Goal: Book appointment/travel/reservation

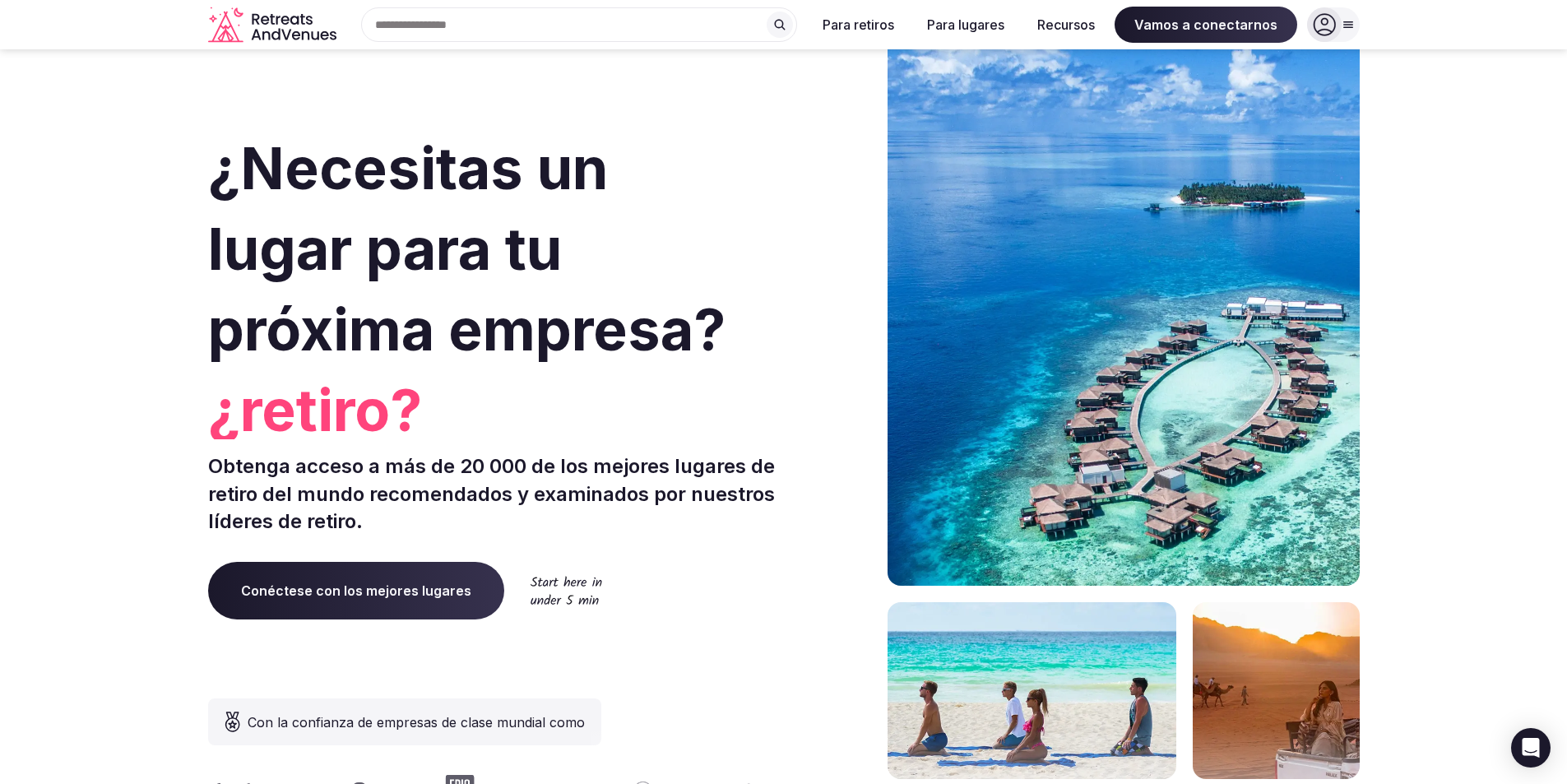
click at [1349, 25] on icon at bounding box center [1348, 25] width 9 height 6
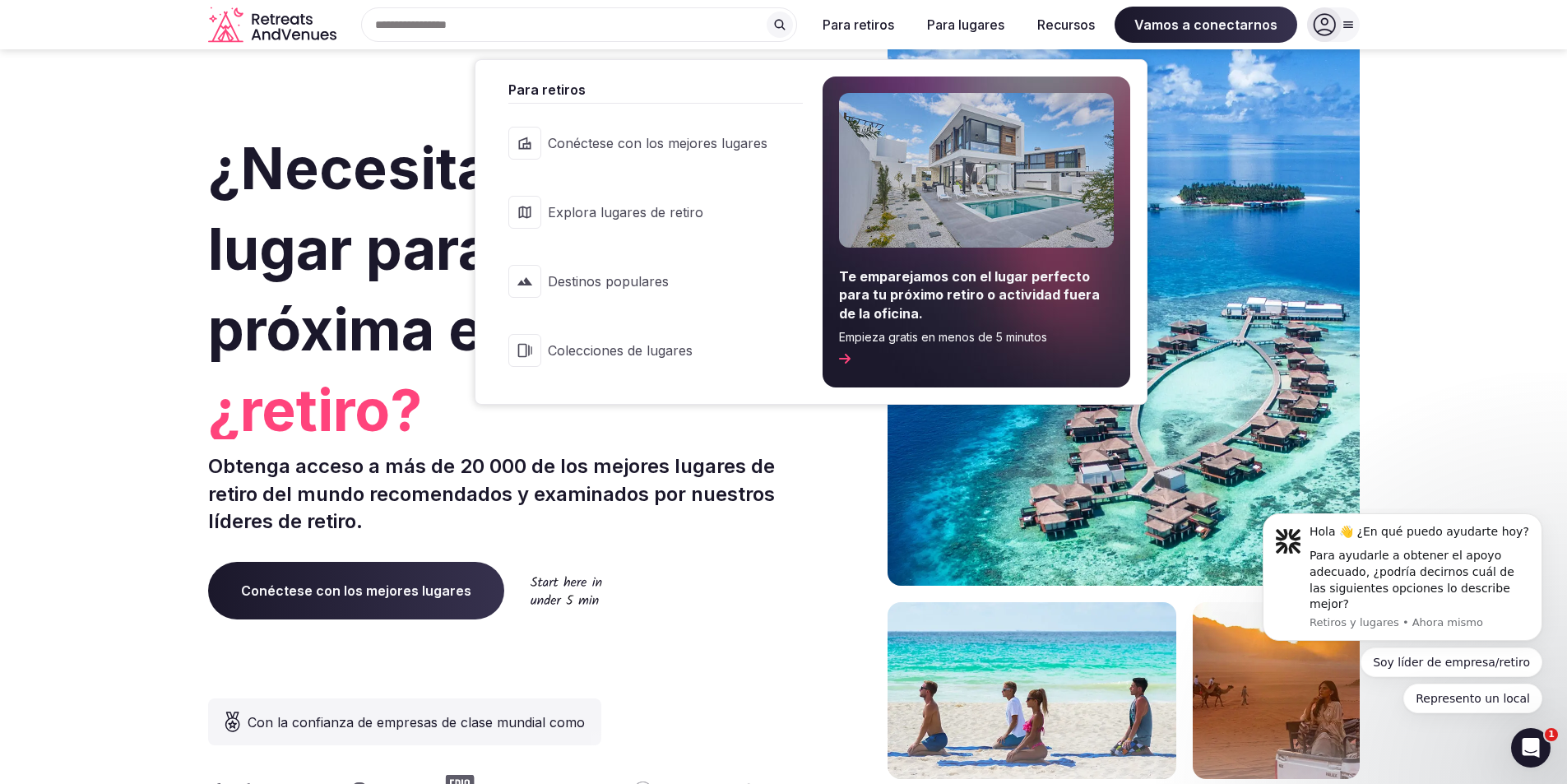
click at [863, 31] on font "Para retiros" at bounding box center [859, 25] width 72 height 17
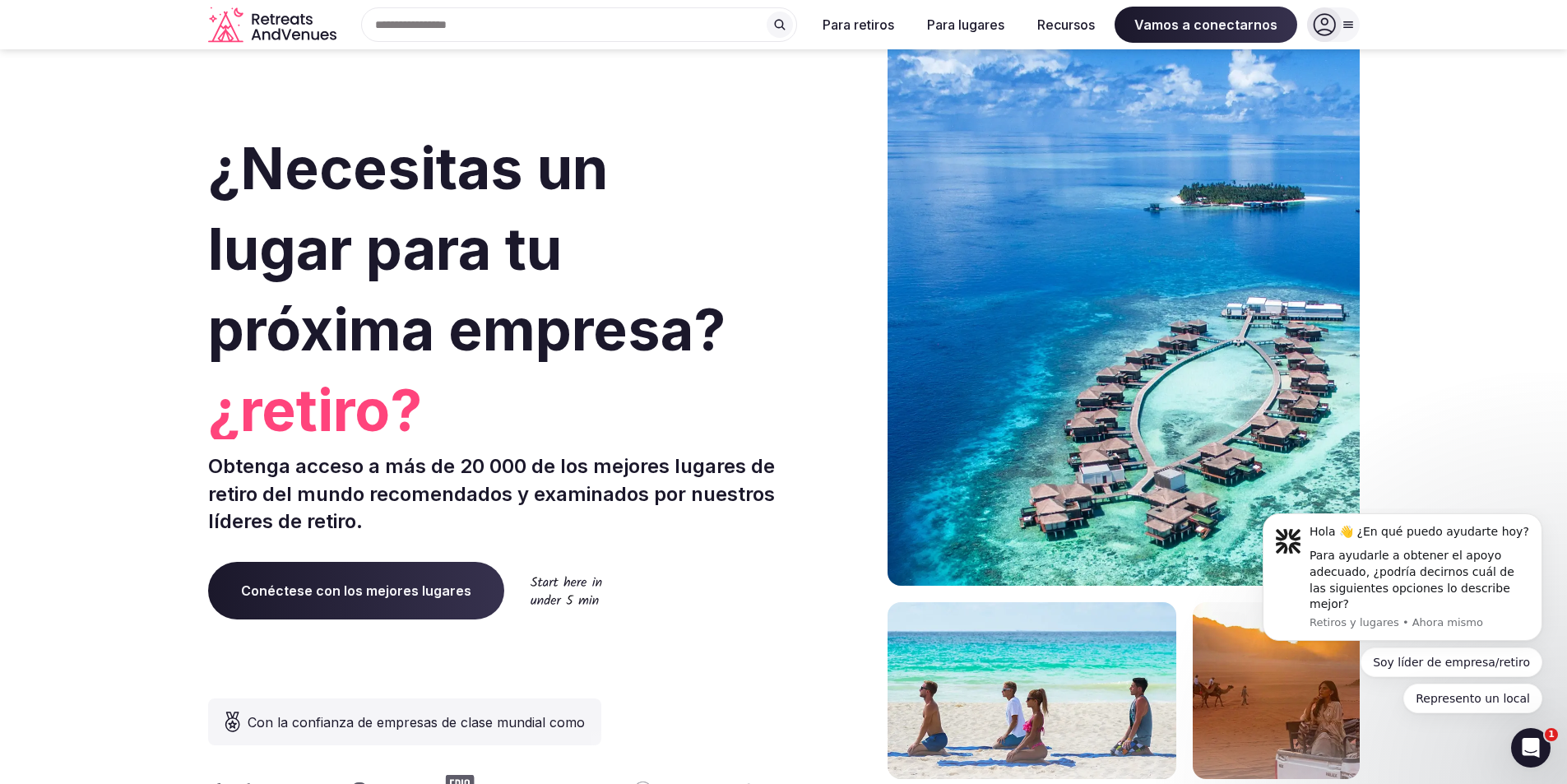
click at [863, 31] on font "Para retiros" at bounding box center [859, 25] width 72 height 17
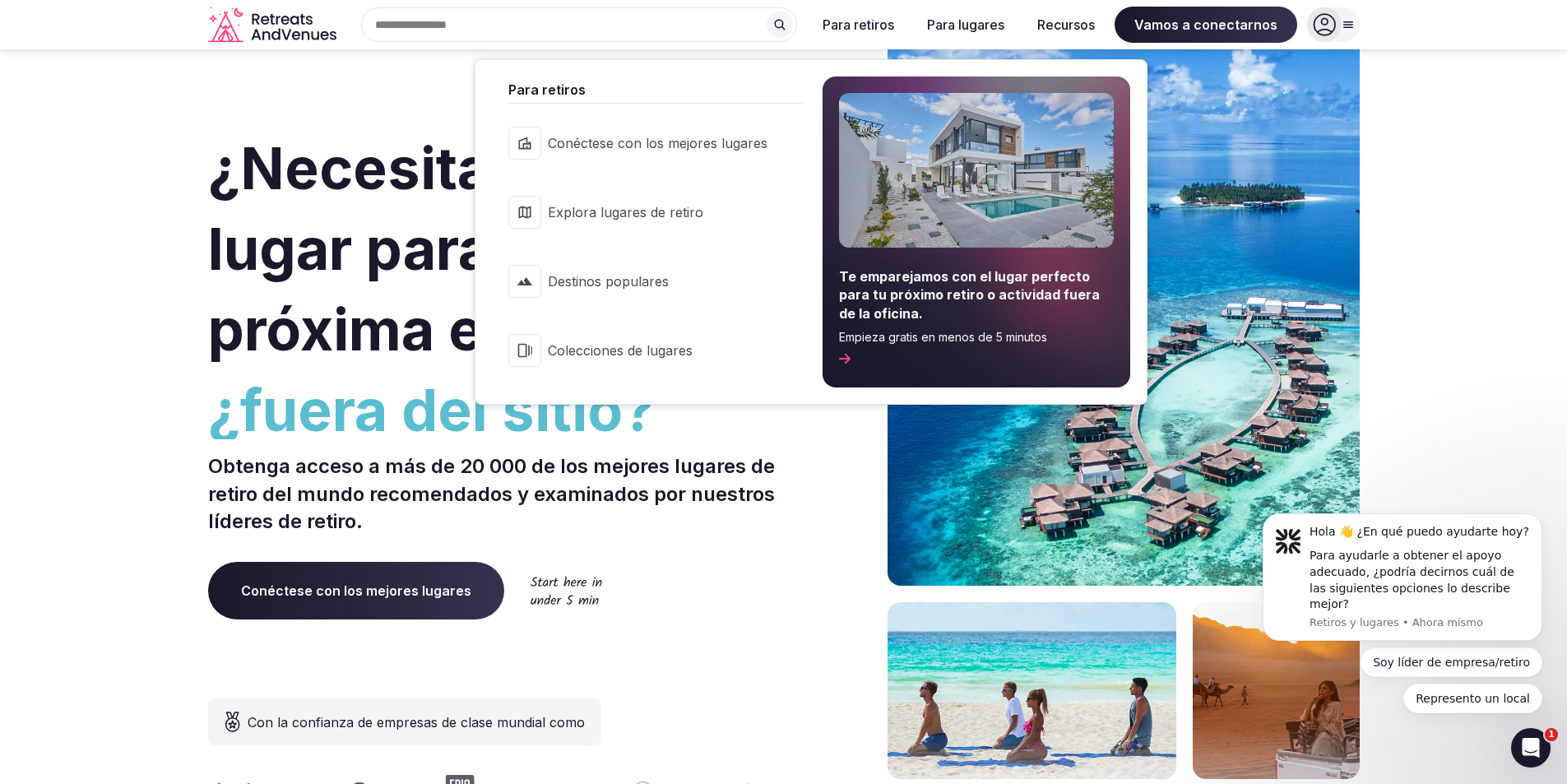
click at [590, 207] on font "Explora lugares de retiro" at bounding box center [625, 212] width 155 height 17
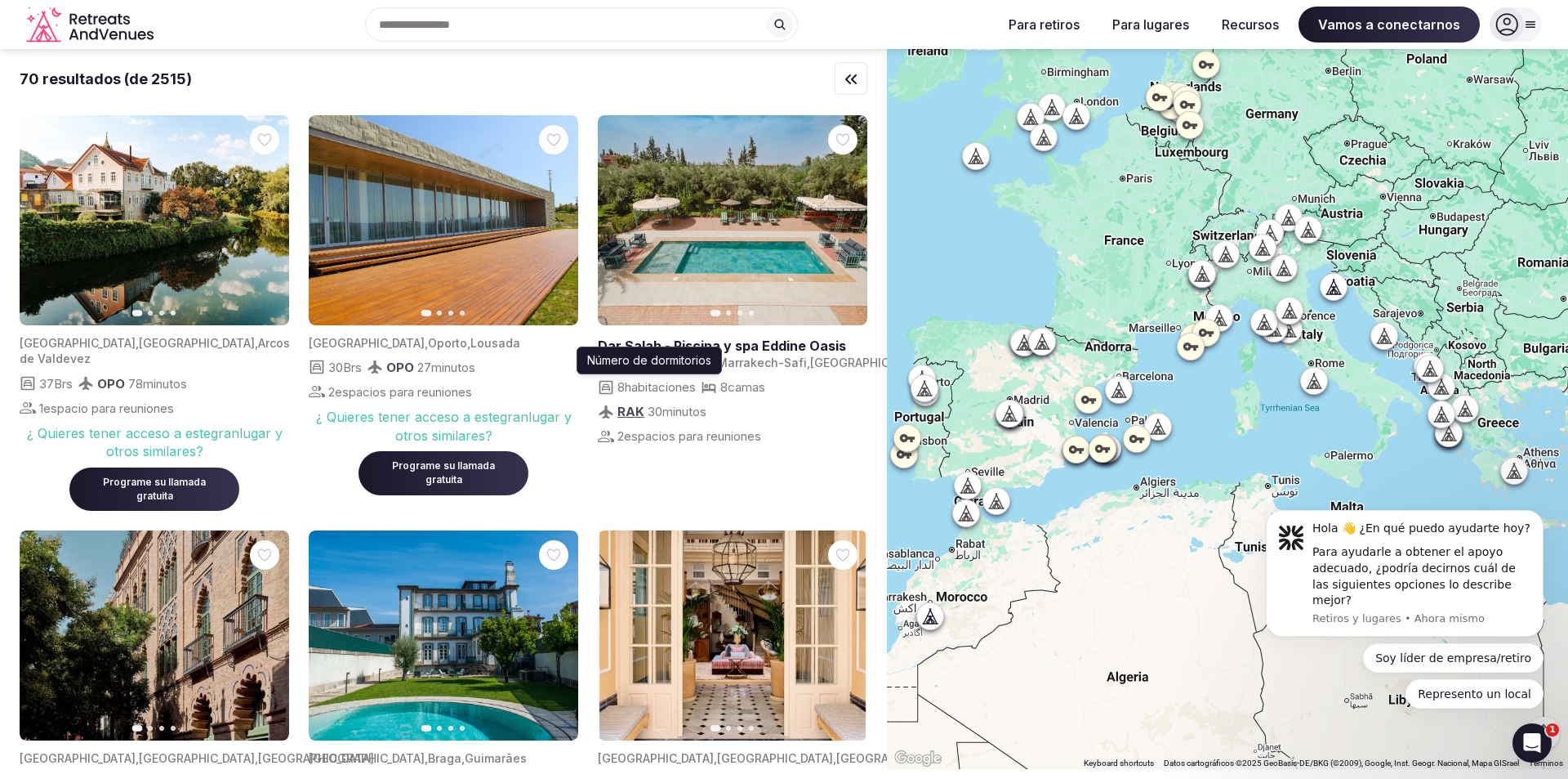
click at [1134, 369] on div at bounding box center [1227, 409] width 681 height 720
click at [1132, 377] on div at bounding box center [1119, 390] width 26 height 26
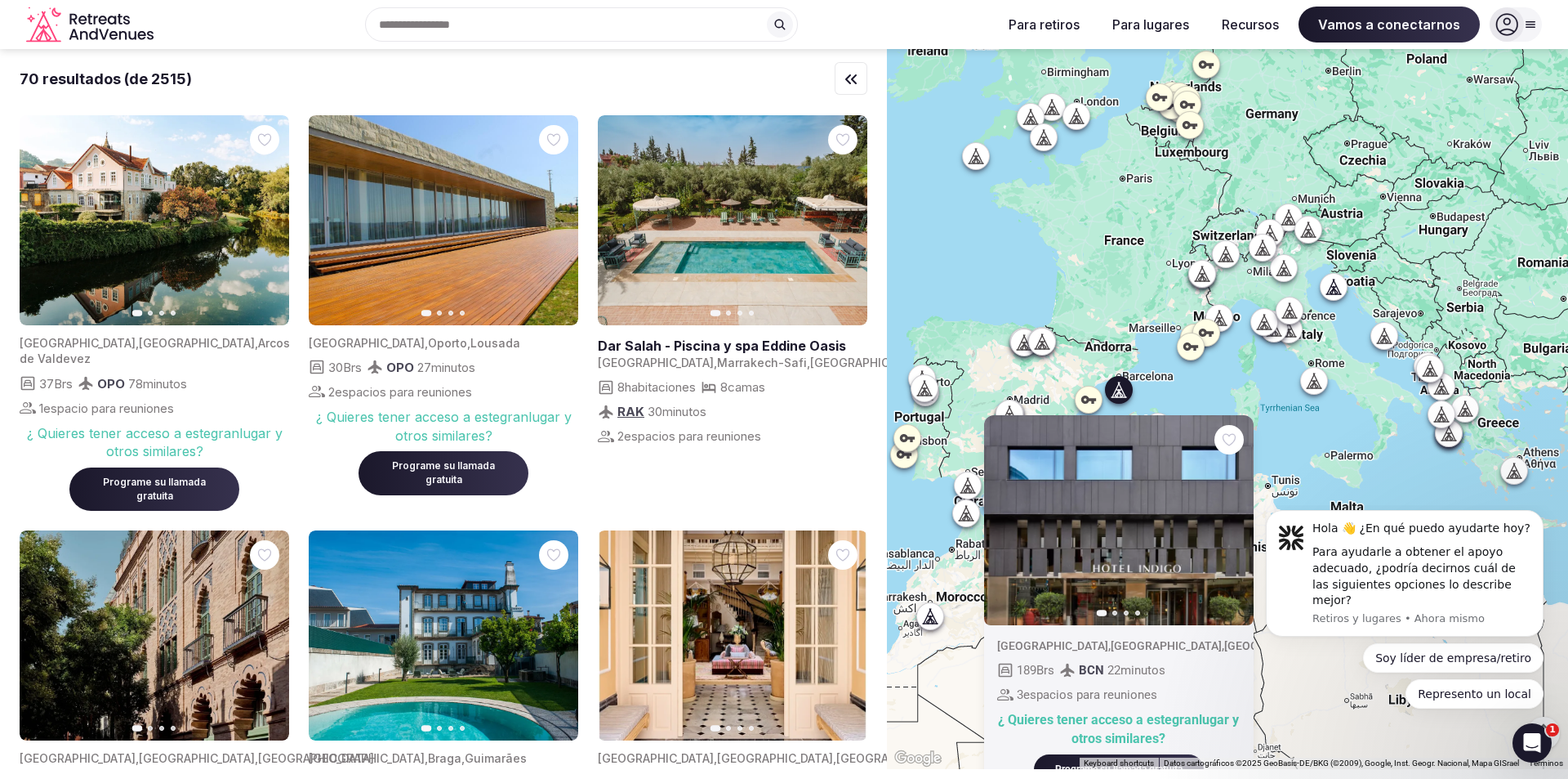
click at [1136, 373] on div "Diapositiva anterior Siguiente diapositiva [GEOGRAPHIC_DATA] , [GEOGRAPHIC_DATA…" at bounding box center [1227, 409] width 681 height 720
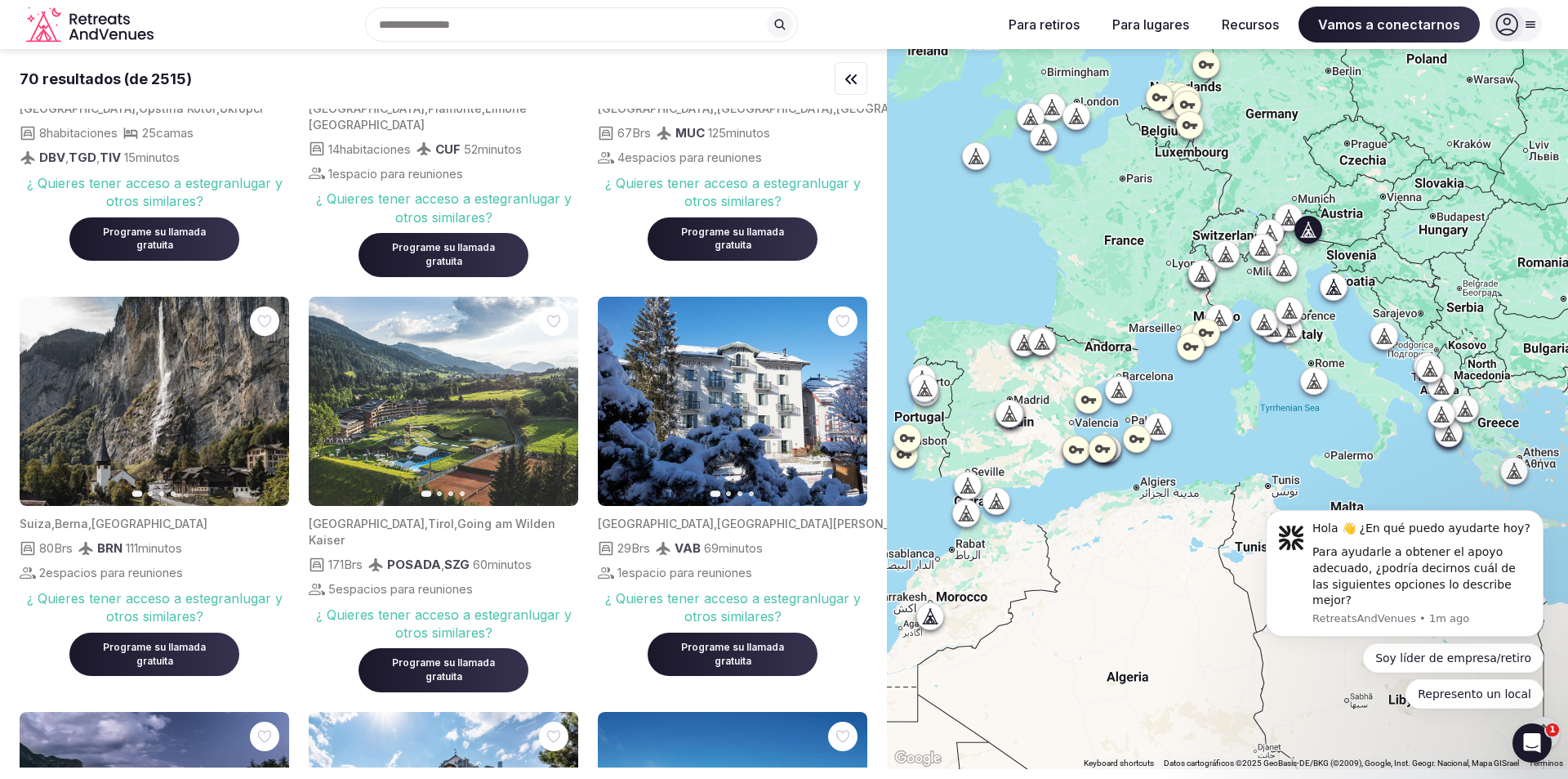
scroll to position [2124, 0]
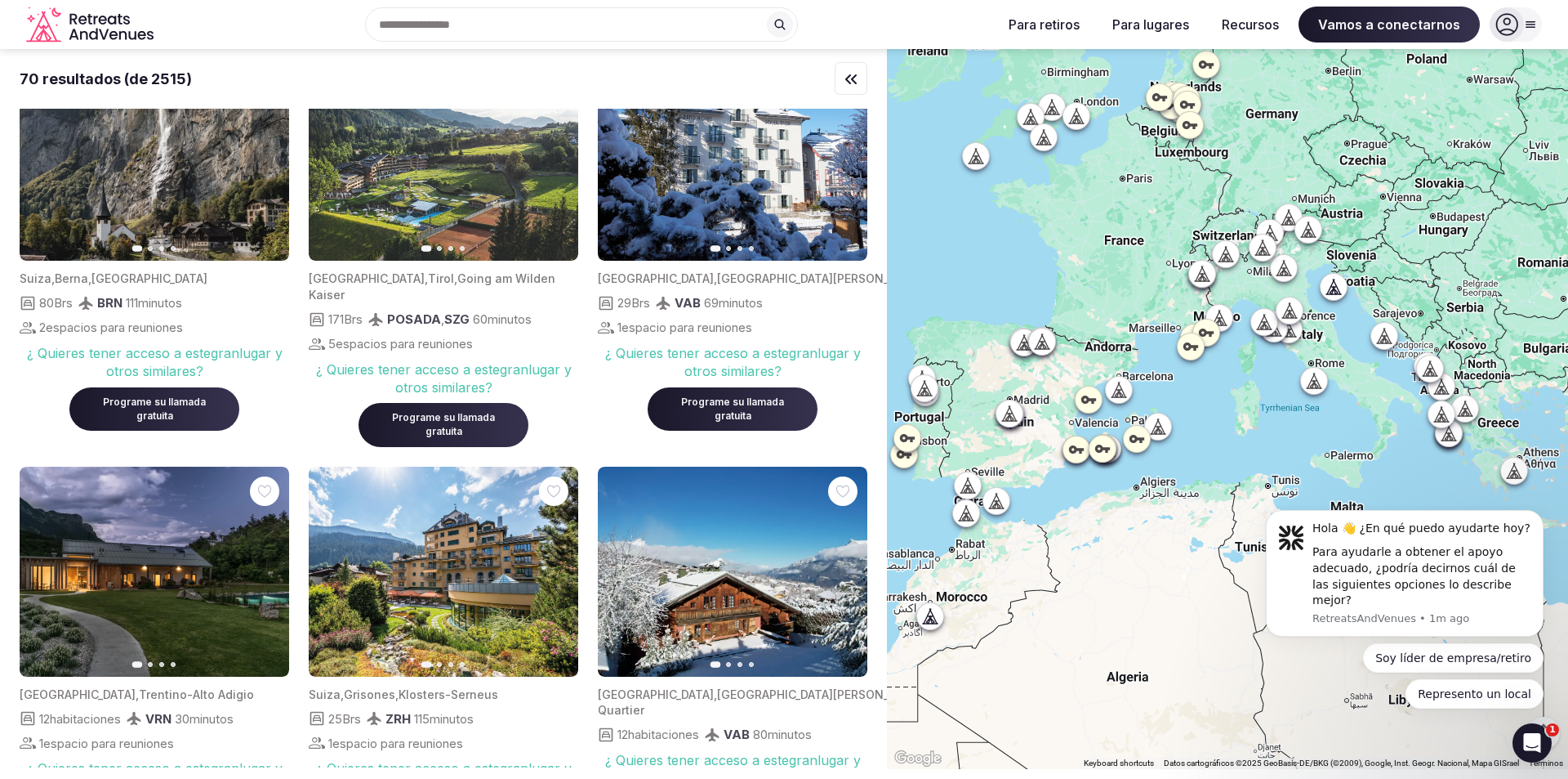
click at [469, 22] on div "Buscar destinos populares [GEOGRAPHIC_DATA], [GEOGRAPHIC_DATA] [GEOGRAPHIC_DATA…" at bounding box center [575, 24] width 829 height 34
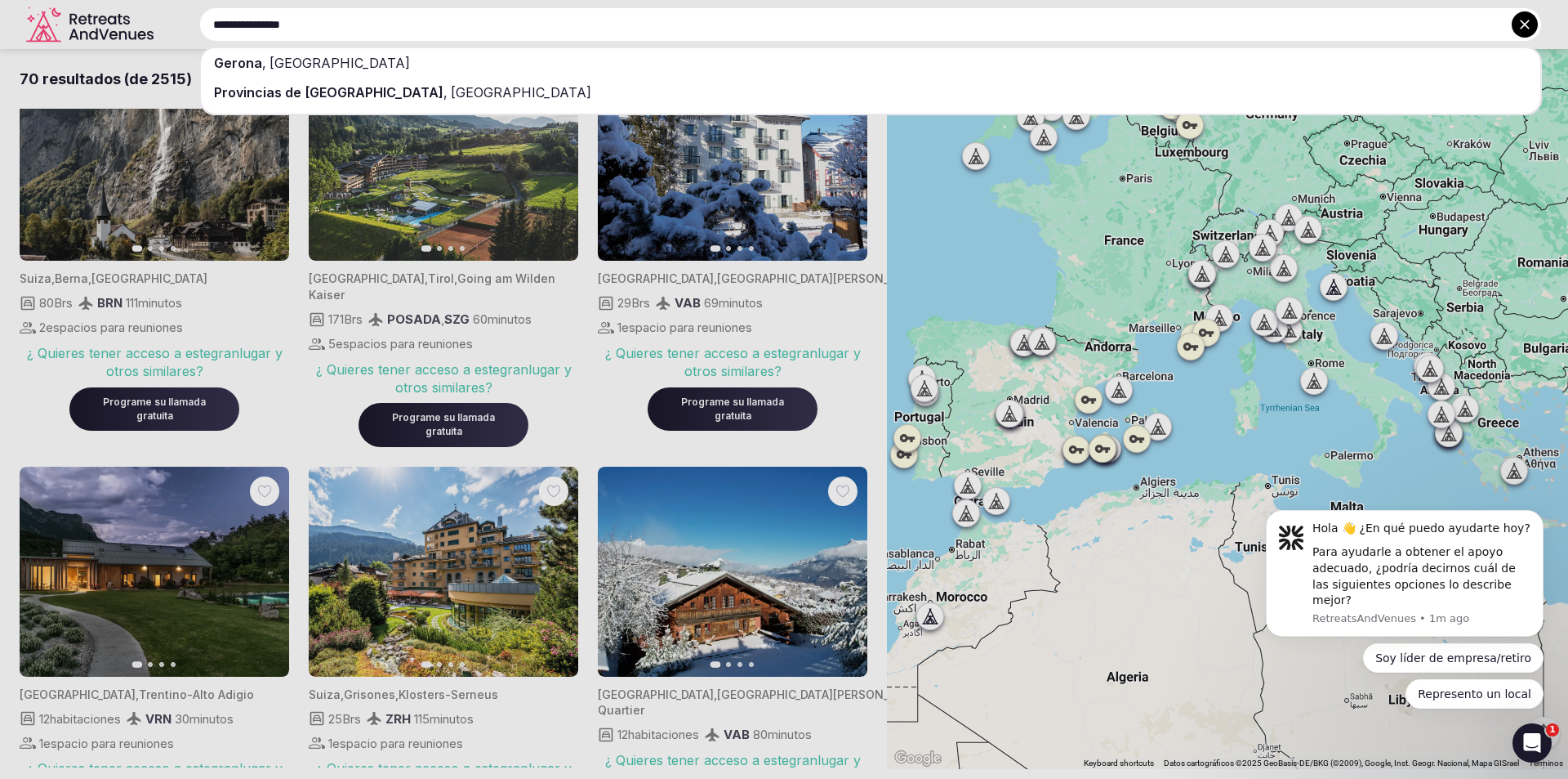
type input "**********"
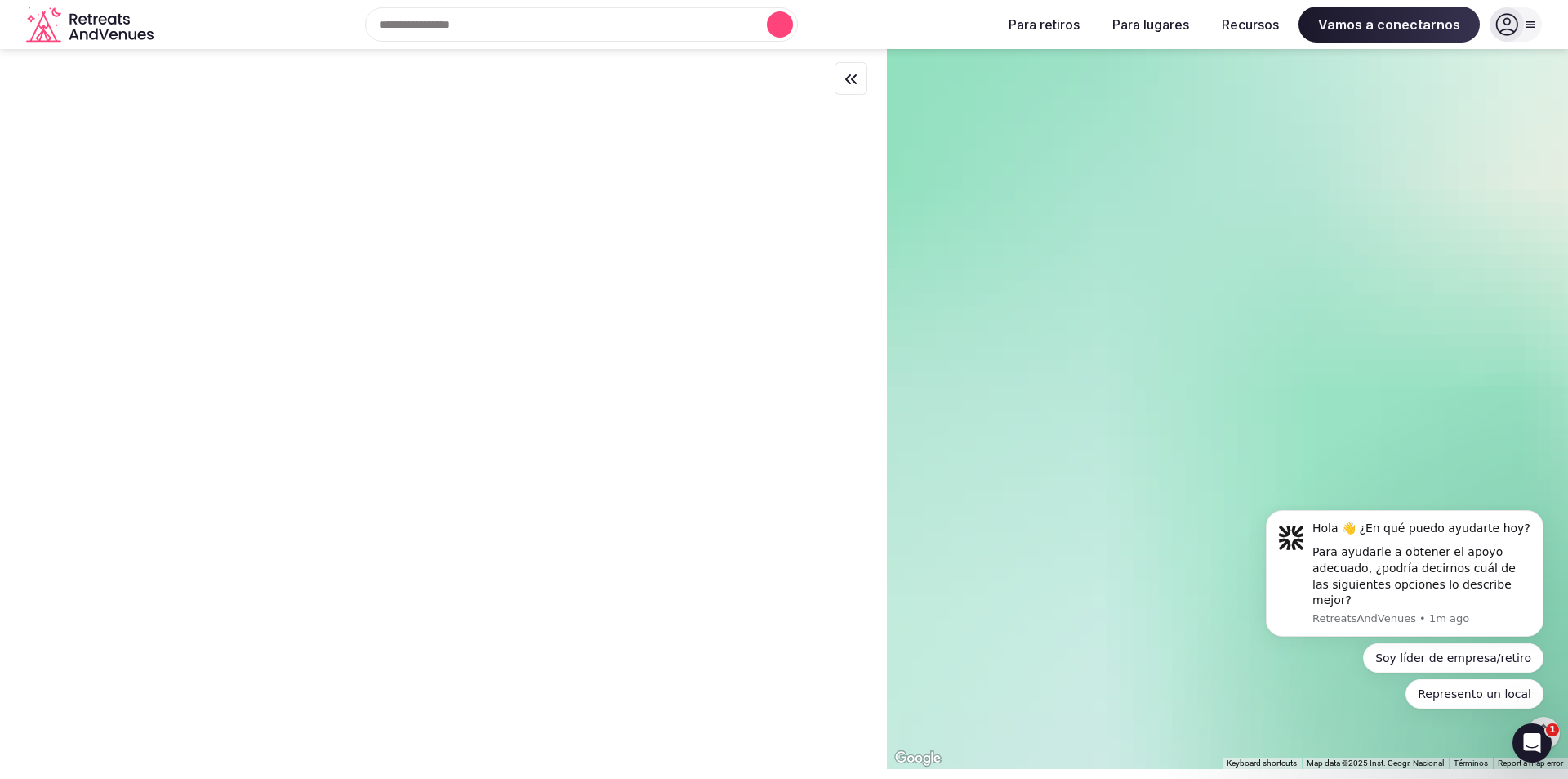
scroll to position [0, 0]
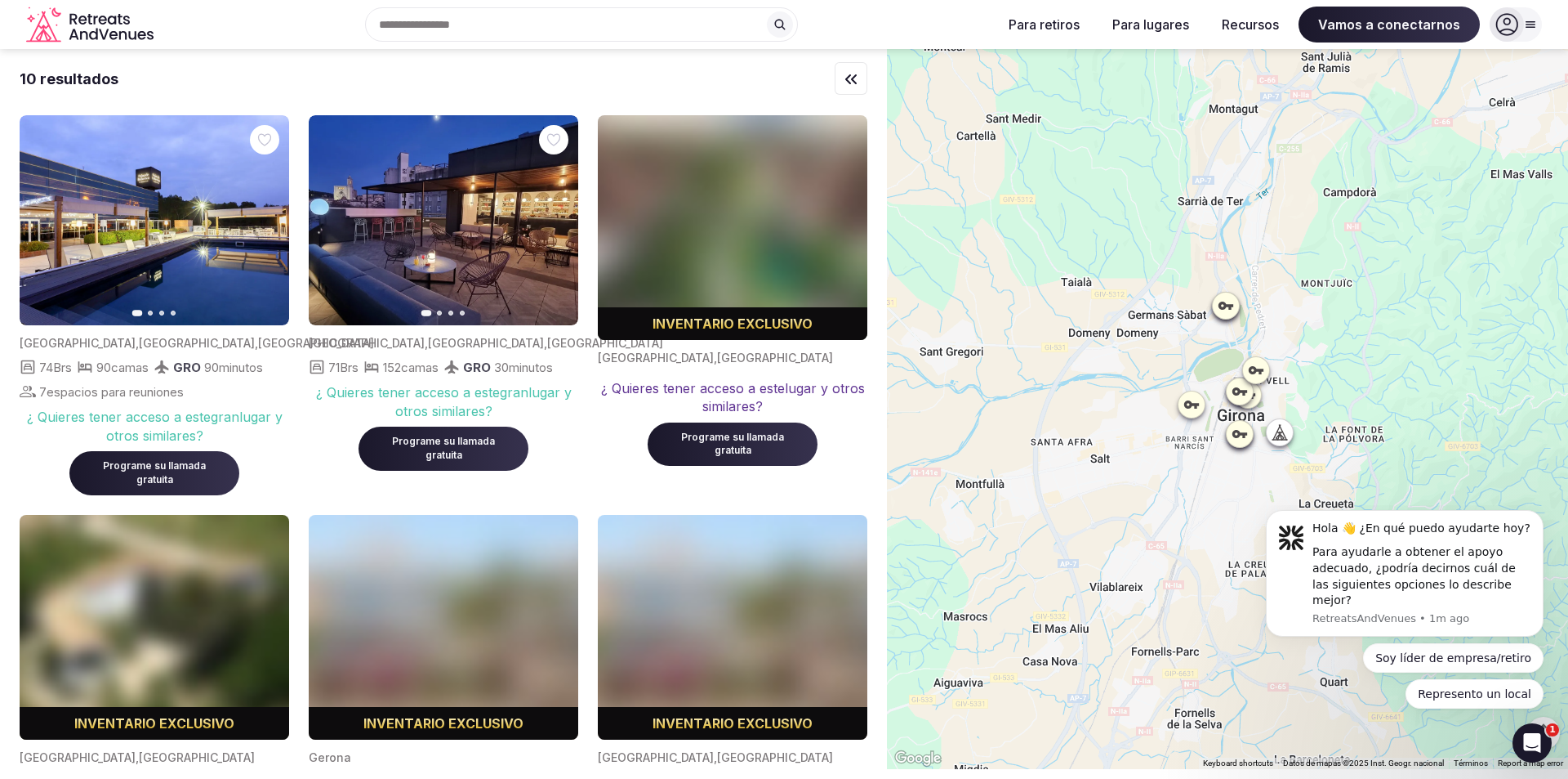
click at [471, 24] on div "Recent searches [GEOGRAPHIC_DATA], [GEOGRAPHIC_DATA] Search Popular Destination…" at bounding box center [575, 24] width 829 height 34
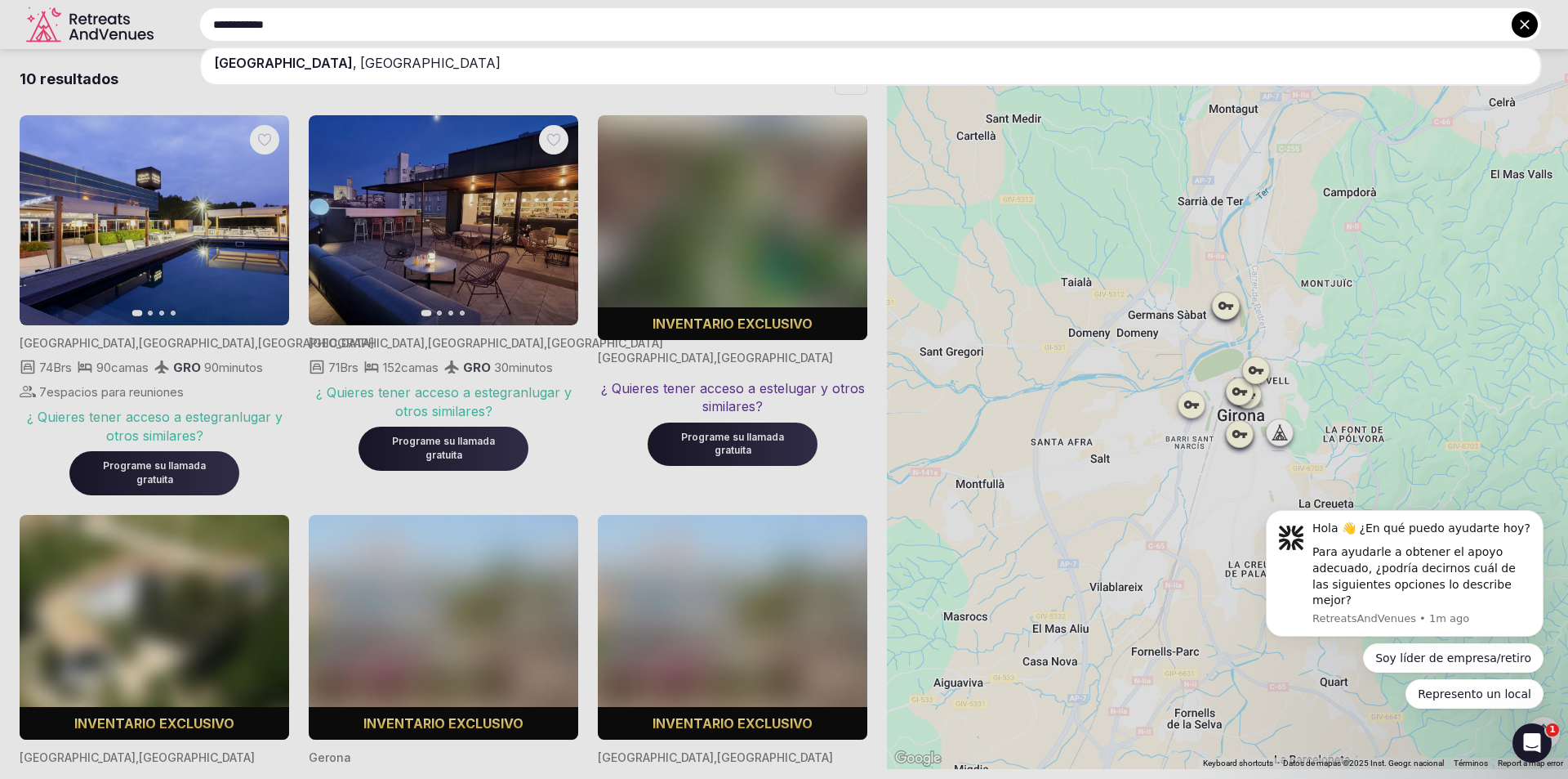
type input "**********"
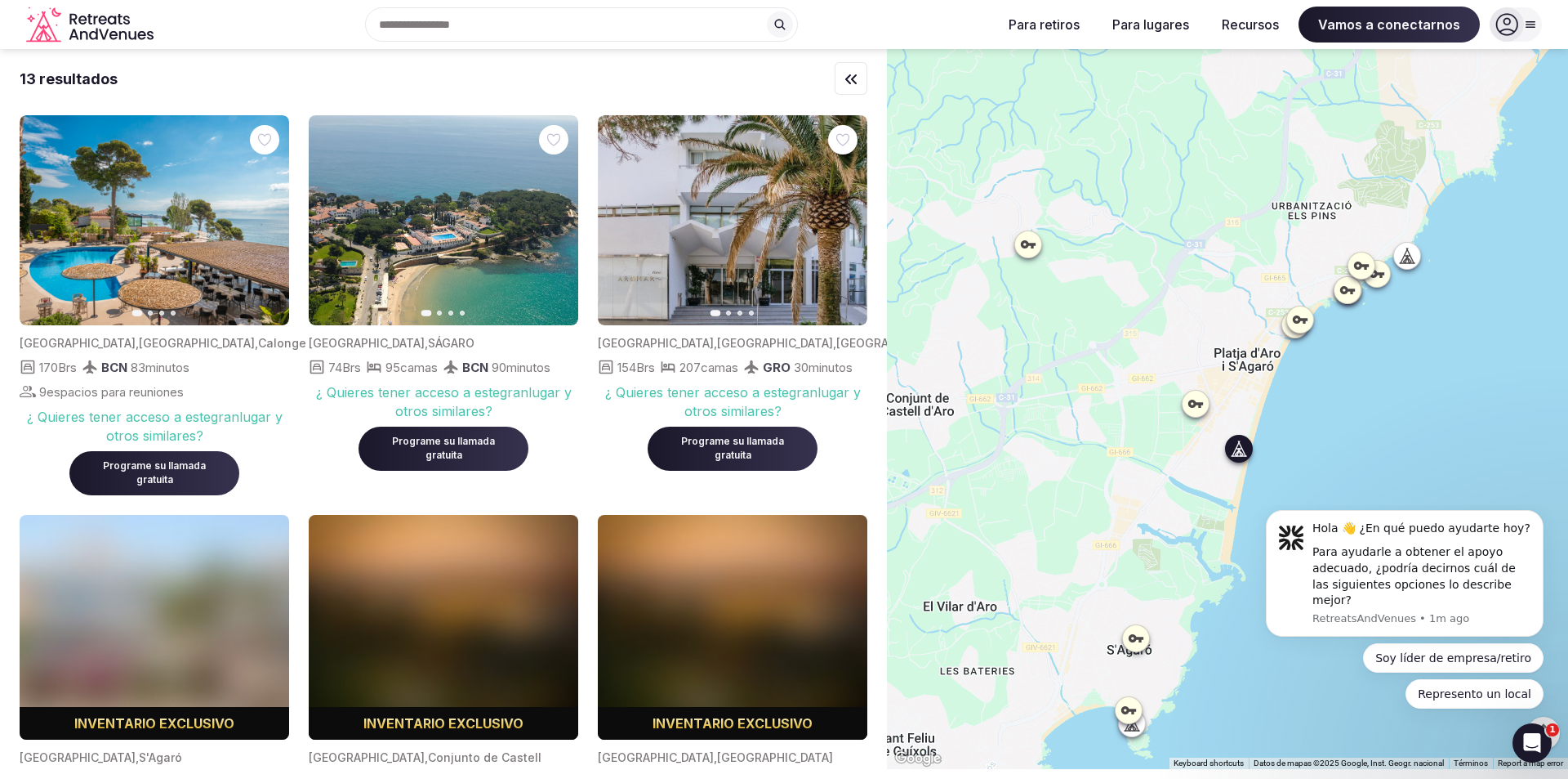
click at [847, 216] on icon "button" at bounding box center [844, 220] width 13 height 13
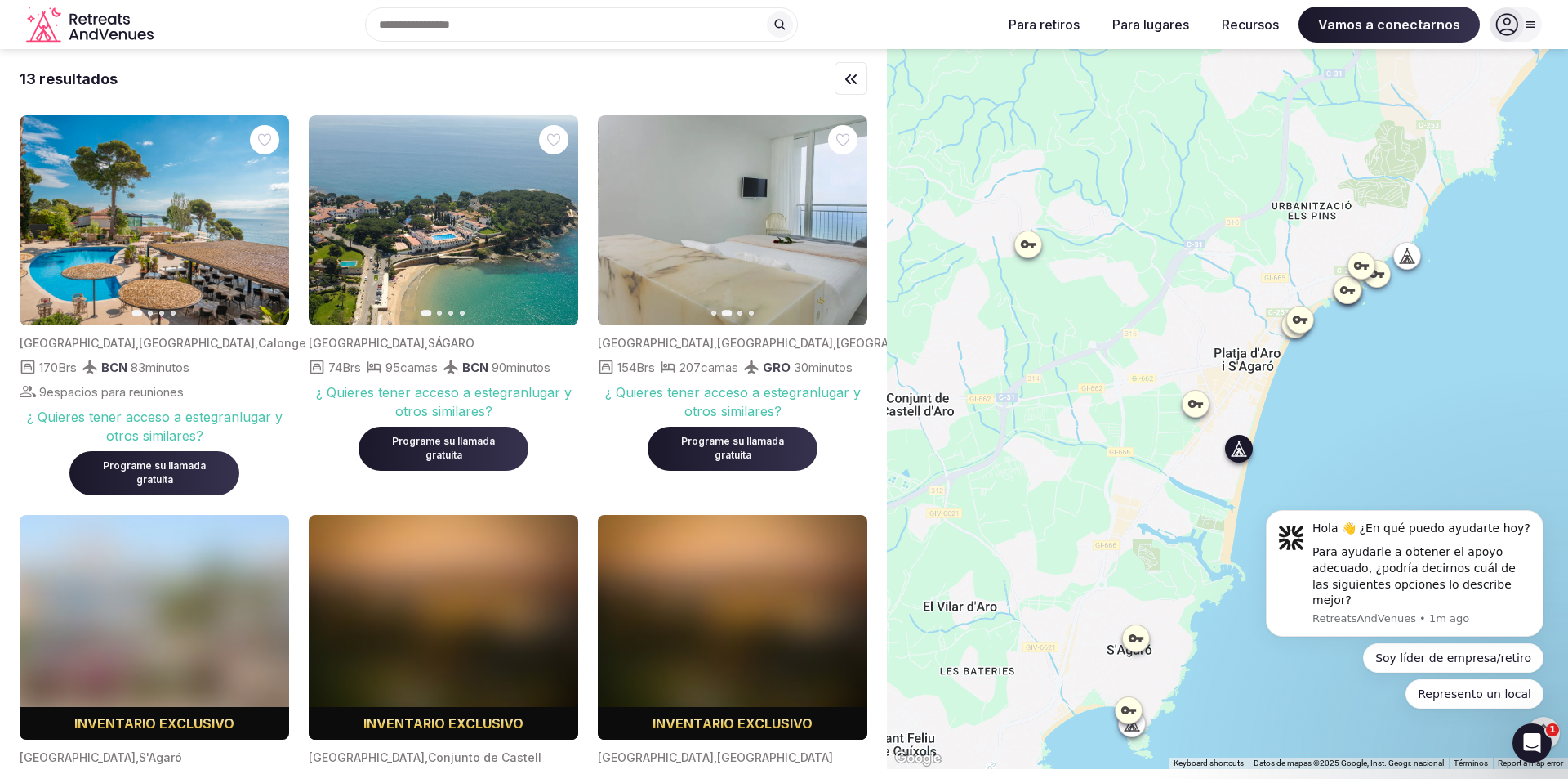
click at [847, 216] on icon "button" at bounding box center [844, 220] width 13 height 13
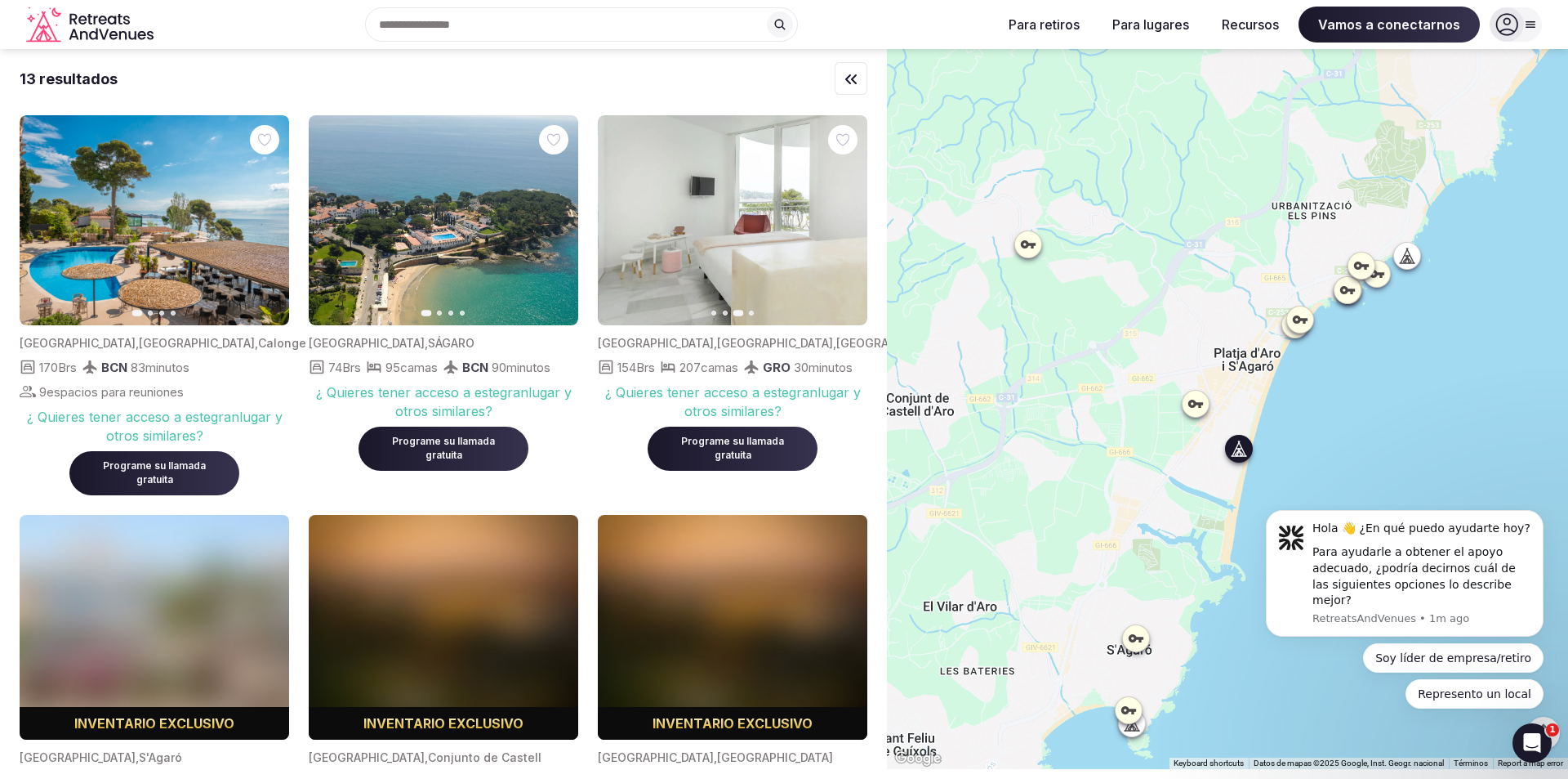
click at [847, 216] on icon "button" at bounding box center [844, 220] width 13 height 13
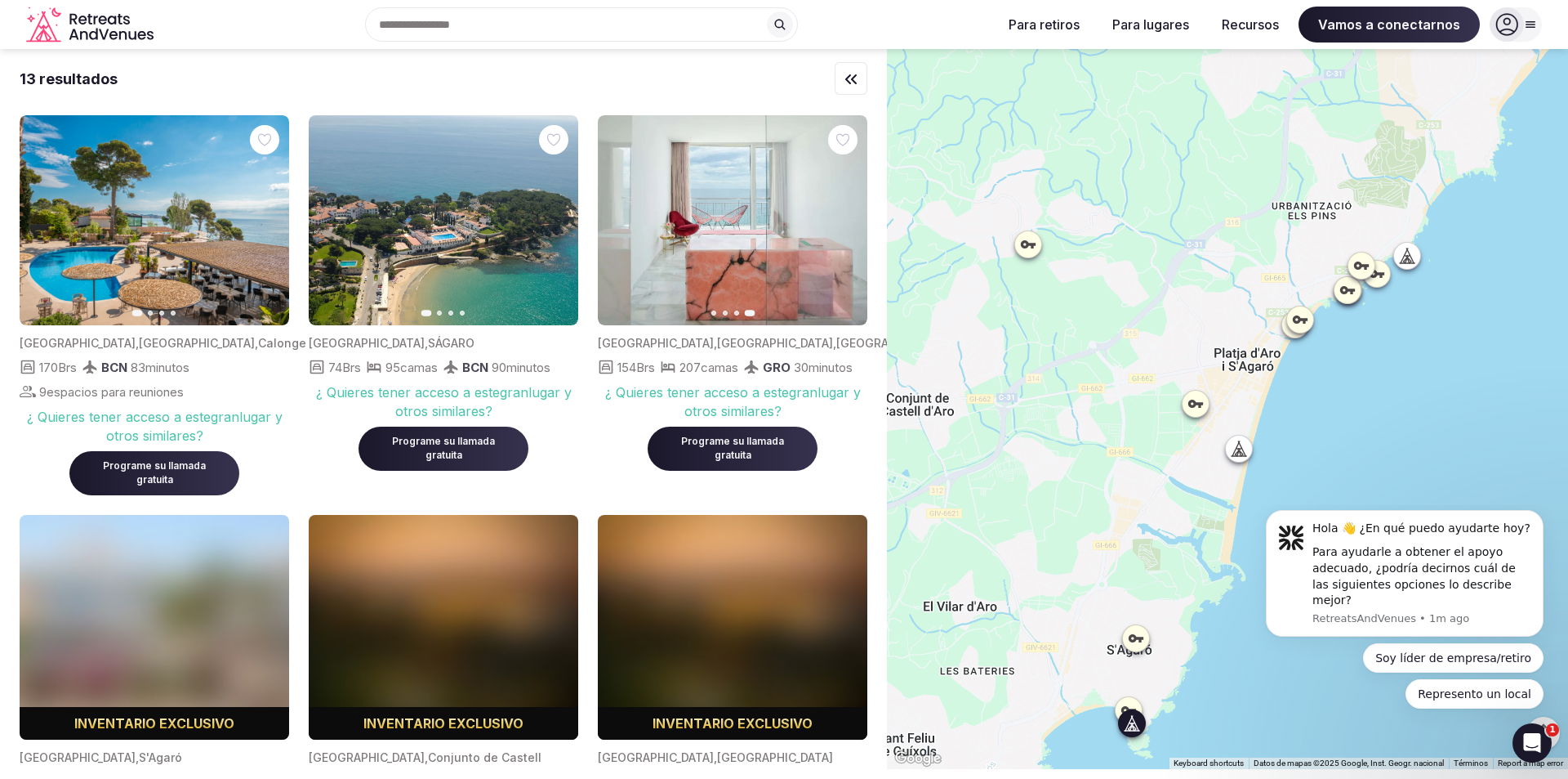
click at [558, 220] on icon "button" at bounding box center [557, 220] width 7 height 11
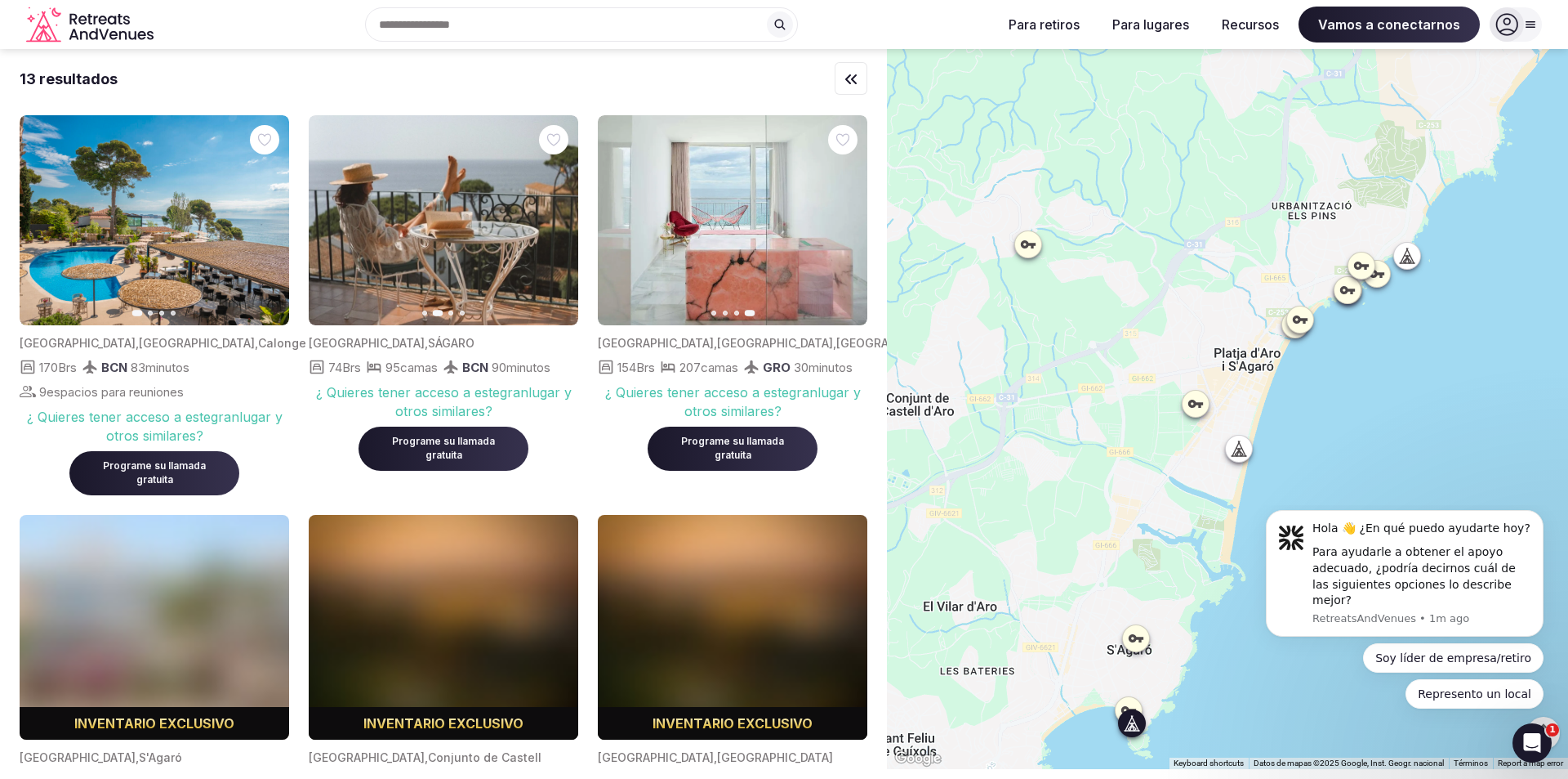
click at [324, 218] on button "Diapositiva anterior" at bounding box center [332, 220] width 26 height 26
